Goal: Information Seeking & Learning: Understand process/instructions

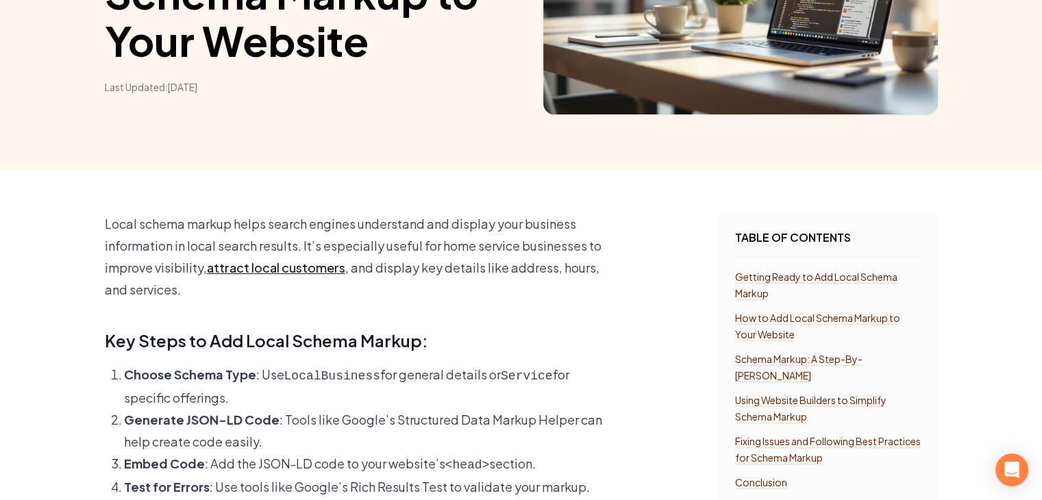
scroll to position [319, 0]
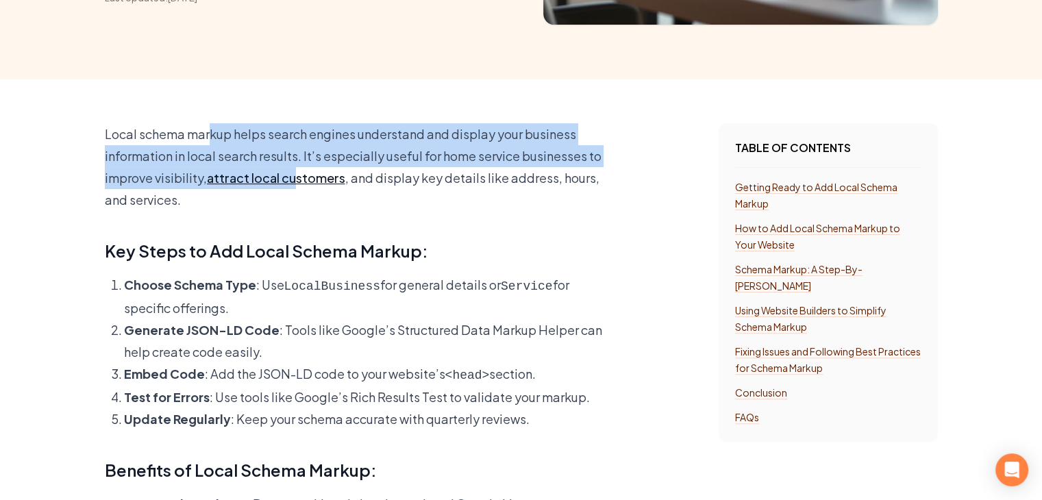
drag, startPoint x: 211, startPoint y: 135, endPoint x: 295, endPoint y: 182, distance: 96.7
click at [295, 182] on p "Local schema markup helps search engines understand and display your business i…" at bounding box center [357, 167] width 505 height 88
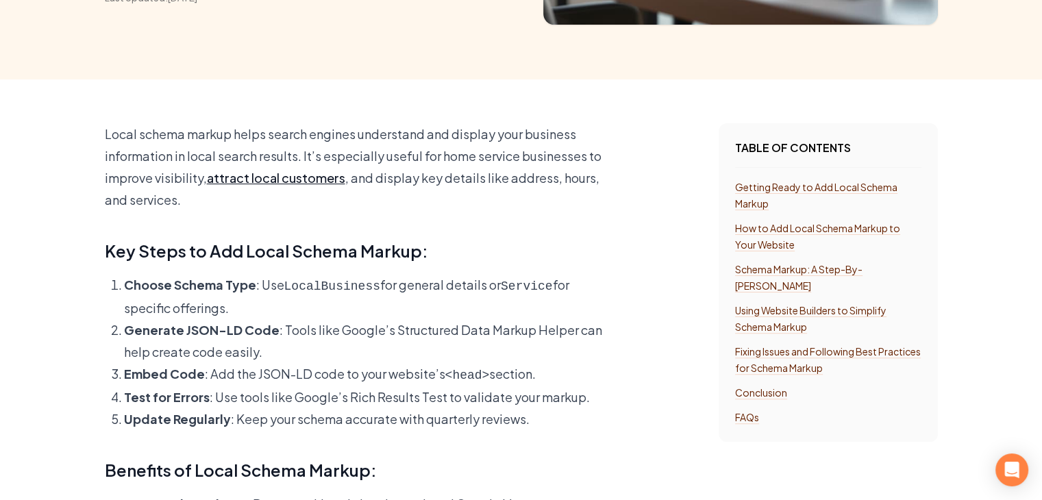
click at [272, 209] on p "Local schema markup helps search engines understand and display your business i…" at bounding box center [357, 167] width 505 height 88
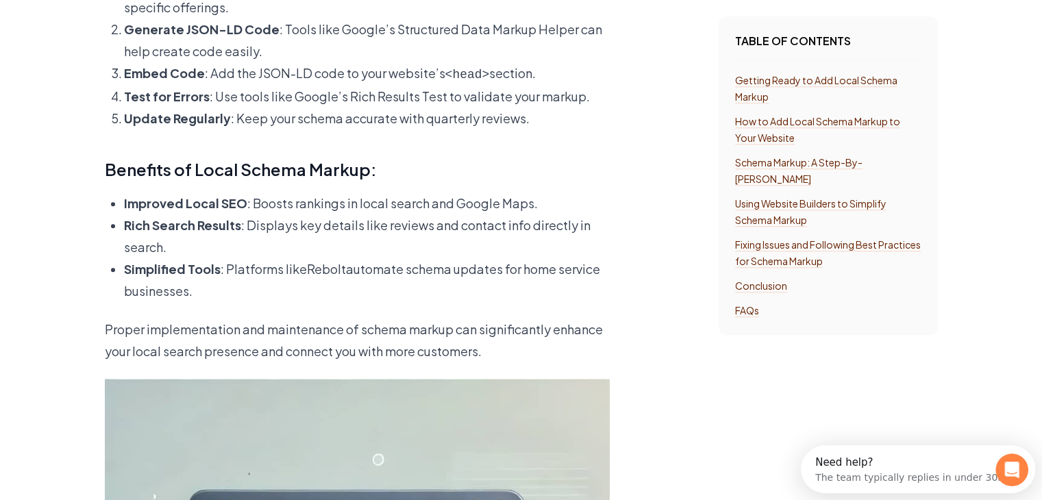
scroll to position [731, 0]
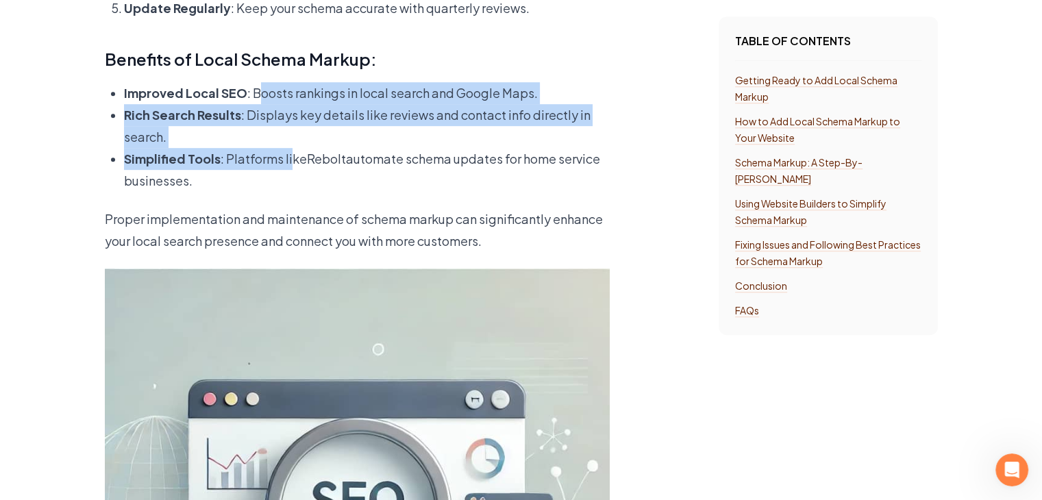
drag, startPoint x: 258, startPoint y: 90, endPoint x: 289, endPoint y: 149, distance: 67.4
click at [289, 149] on ul "Improved Local SEO : Boosts rankings in local search and Google Maps. Rich Sear…" at bounding box center [357, 137] width 505 height 110
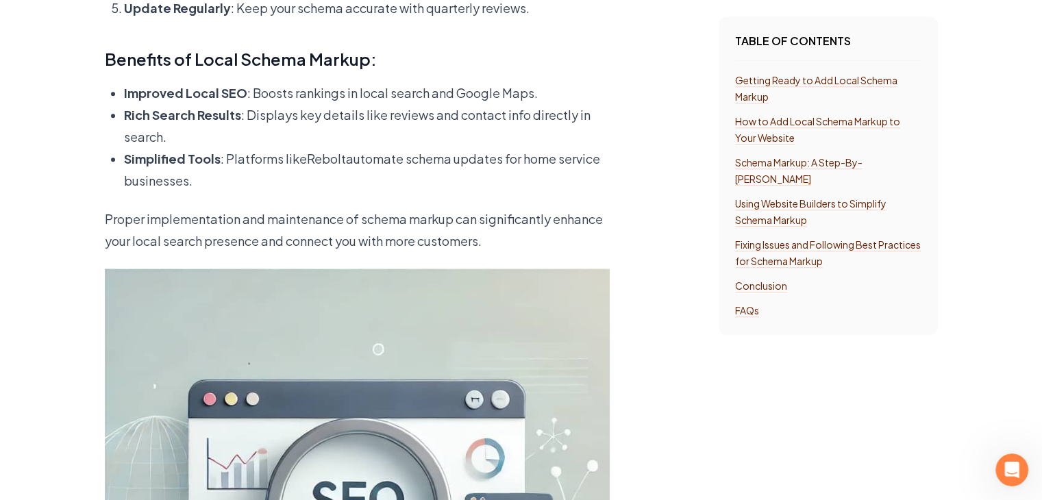
click at [271, 182] on p "Simplified Tools : Platforms like Rebolt automate schema updates for home servi…" at bounding box center [367, 170] width 486 height 44
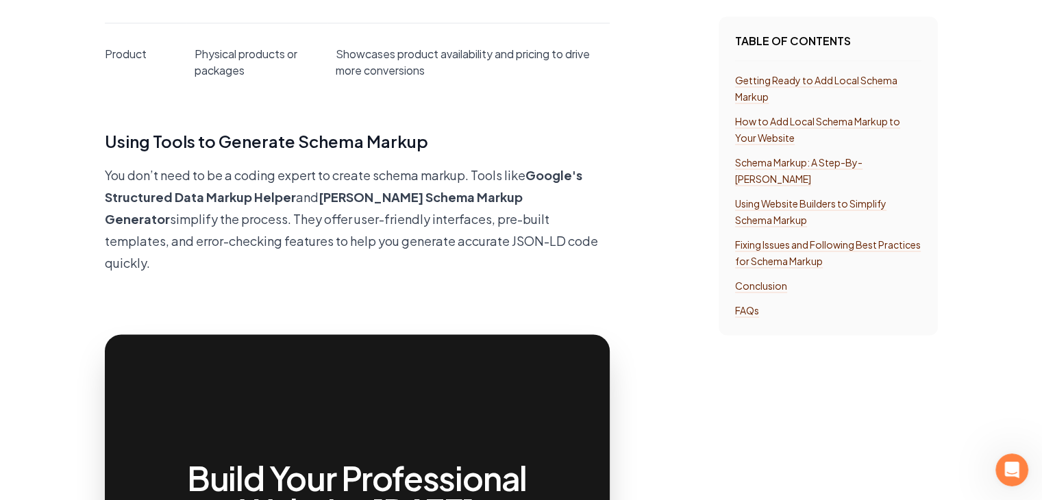
scroll to position [1919, 0]
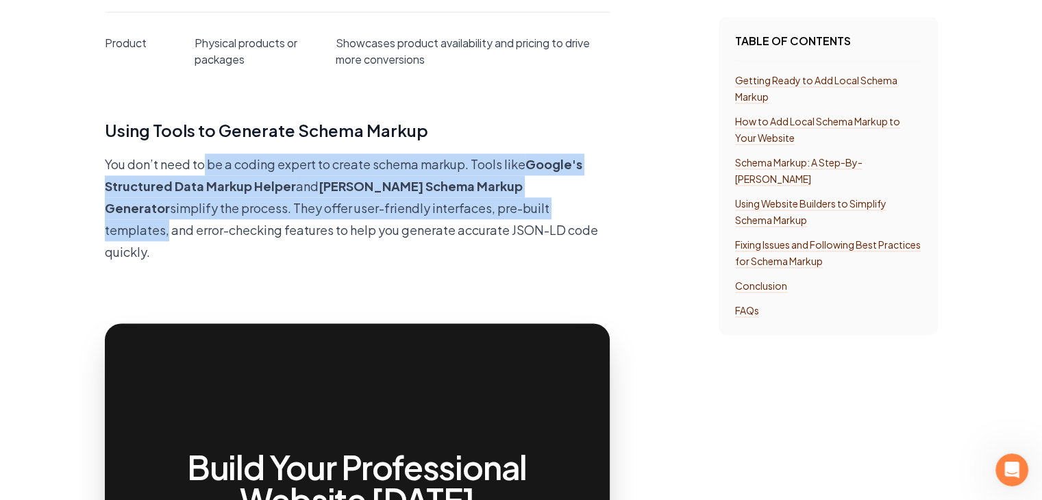
drag, startPoint x: 223, startPoint y: 175, endPoint x: 473, endPoint y: 208, distance: 251.5
click at [473, 208] on p "You don’t need to be a coding expert to create schema markup. Tools like Google…" at bounding box center [357, 209] width 505 height 110
drag, startPoint x: 260, startPoint y: 184, endPoint x: 317, endPoint y: 173, distance: 57.3
click at [261, 184] on b "Google's Structured Data Markup Helper" at bounding box center [344, 175] width 478 height 38
click at [328, 170] on p "You don’t need to be a coding expert to create schema markup. Tools like Google…" at bounding box center [357, 209] width 505 height 110
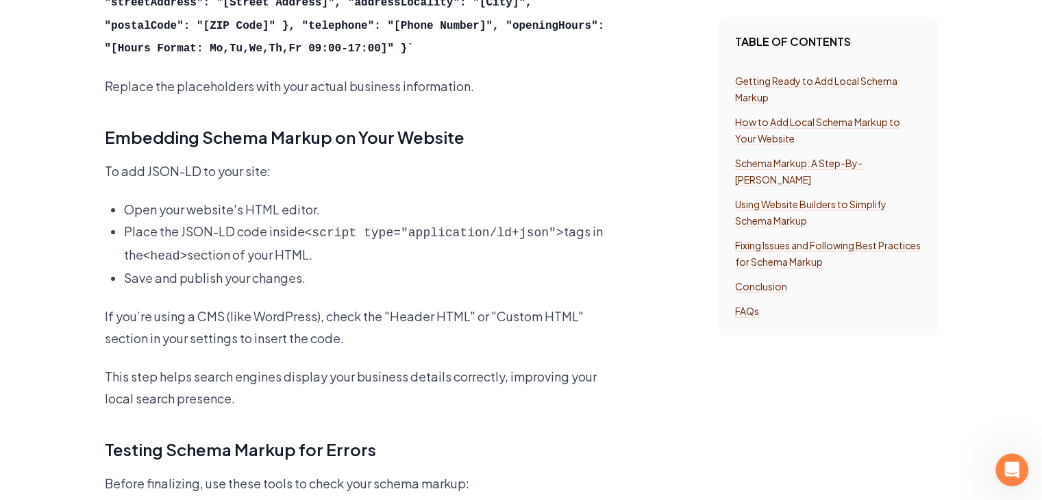
scroll to position [3518, 0]
